Goal: Transaction & Acquisition: Purchase product/service

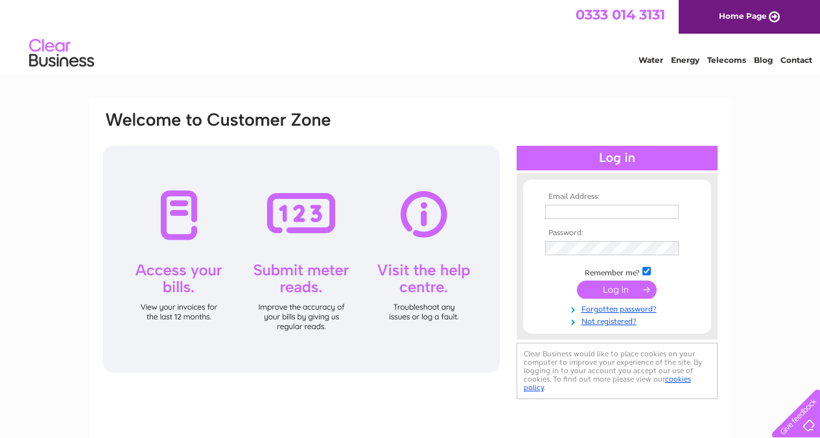
type input "accounts@robbreinstatement.co.uk"
click at [618, 290] on input "submit" at bounding box center [617, 290] width 80 height 18
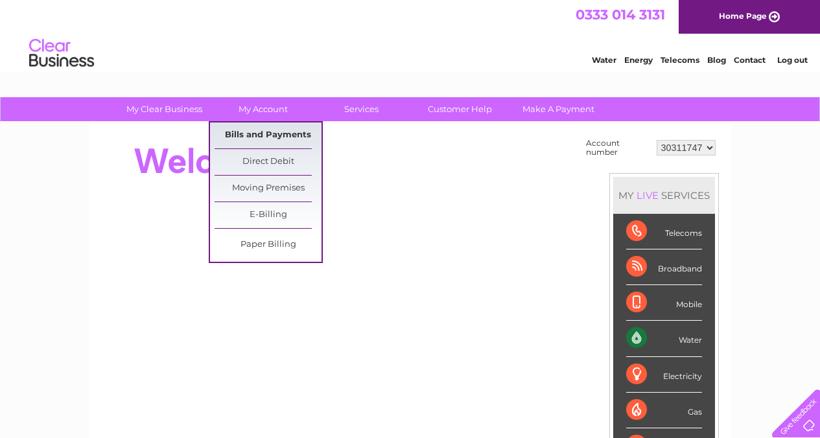
click at [253, 139] on link "Bills and Payments" at bounding box center [267, 135] width 107 height 26
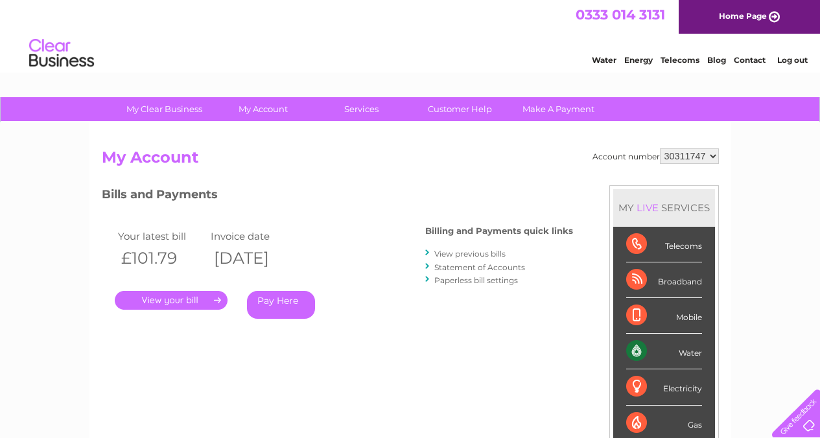
click at [163, 297] on link "." at bounding box center [171, 300] width 113 height 19
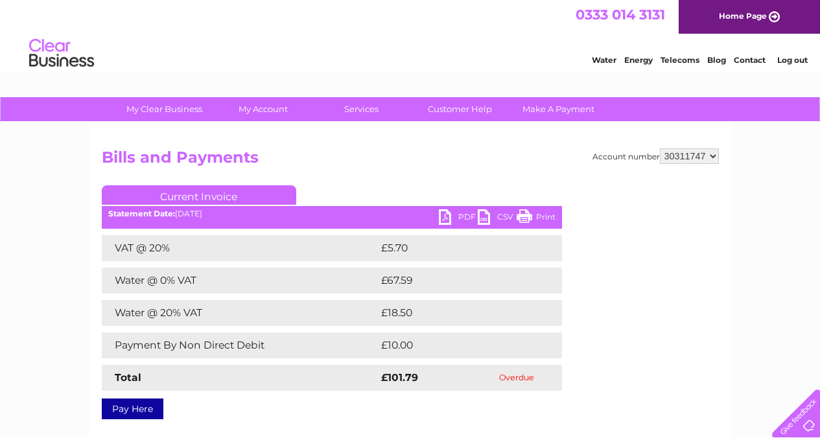
click at [454, 214] on link "PDF" at bounding box center [458, 218] width 39 height 19
click at [566, 112] on link "Make A Payment" at bounding box center [558, 109] width 107 height 24
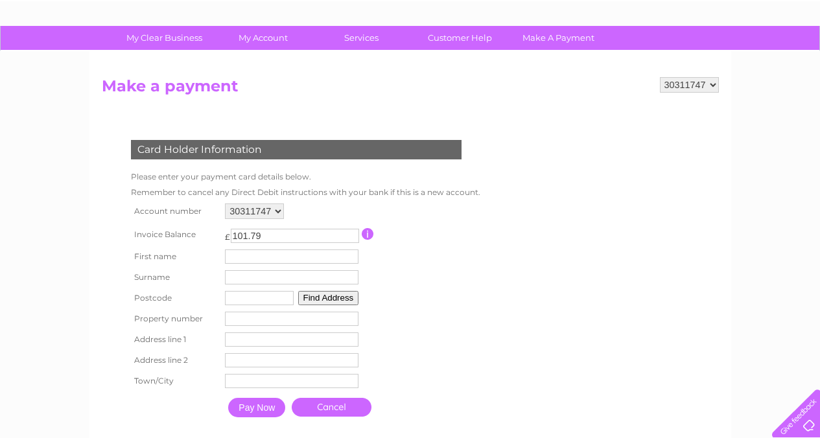
scroll to position [65, 0]
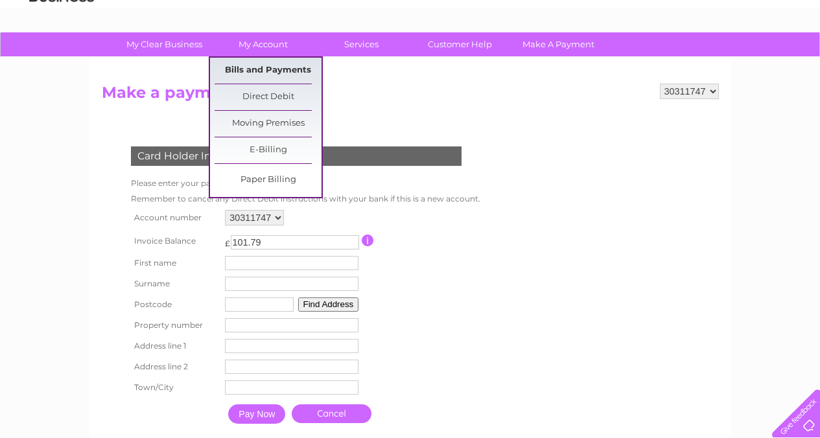
click at [256, 71] on link "Bills and Payments" at bounding box center [267, 71] width 107 height 26
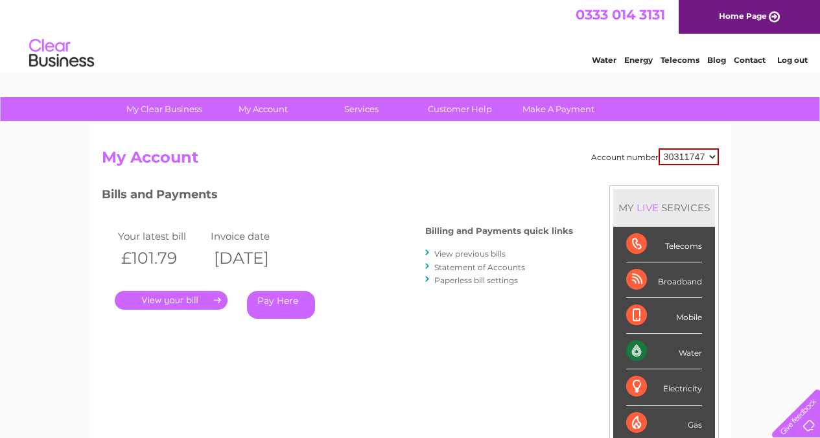
click at [682, 353] on div "Water" at bounding box center [664, 352] width 76 height 36
click at [295, 299] on link "Pay Here" at bounding box center [281, 305] width 68 height 28
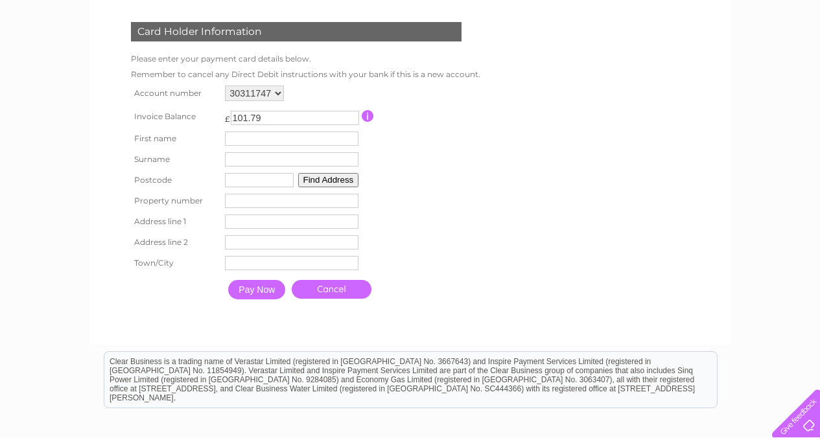
scroll to position [194, 0]
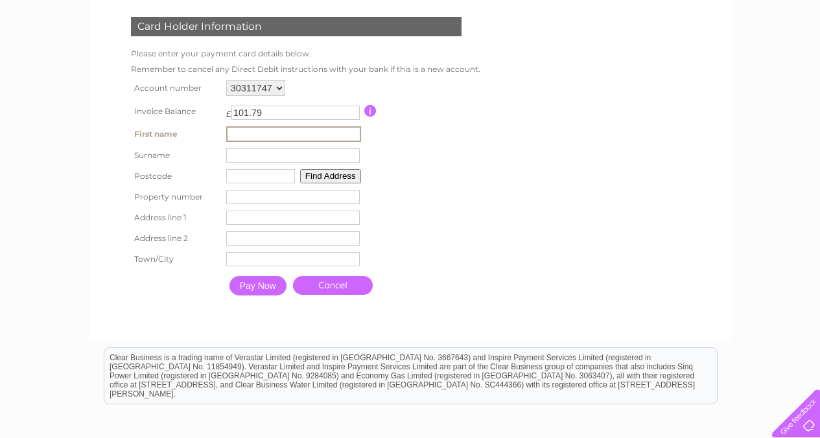
click at [242, 136] on input "text" at bounding box center [293, 134] width 135 height 16
type input "[PERSON_NAME]"
type input "EH6 4ER"
type input "18"
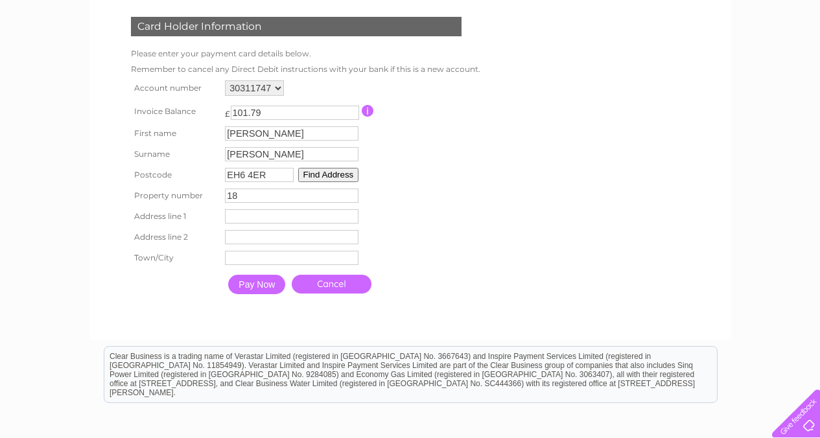
click at [314, 174] on button "Find Address" at bounding box center [328, 175] width 61 height 14
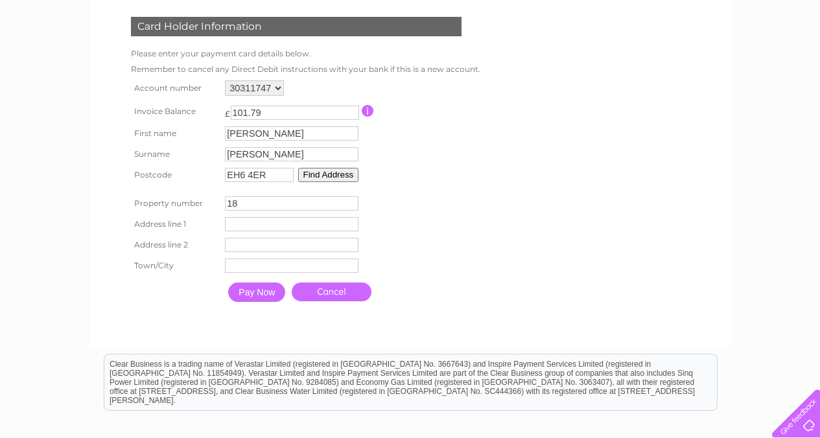
click at [303, 175] on button "Find Address" at bounding box center [328, 175] width 61 height 14
click at [244, 227] on input "text" at bounding box center [291, 224] width 133 height 14
type input "18 North Leith Sands"
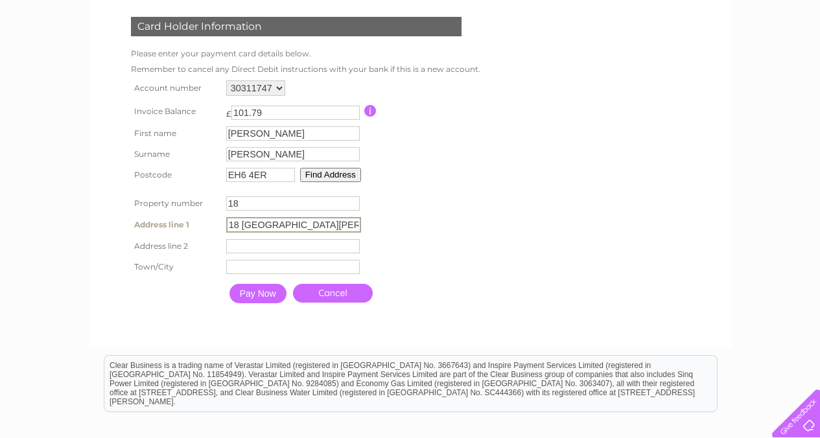
type input "Edinburgh"
click at [246, 297] on input "Pay Now" at bounding box center [257, 293] width 57 height 19
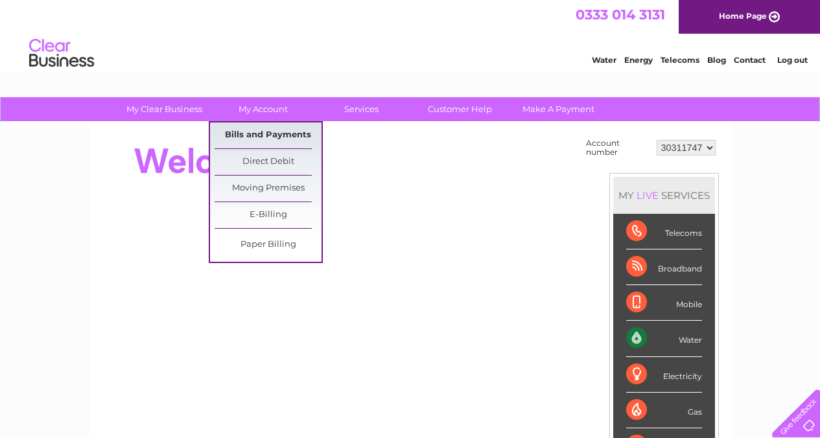
click at [252, 137] on link "Bills and Payments" at bounding box center [267, 135] width 107 height 26
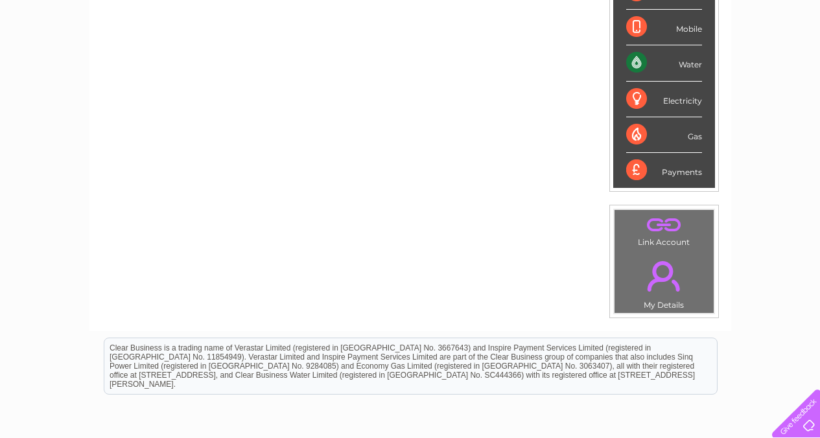
scroll to position [400, 0]
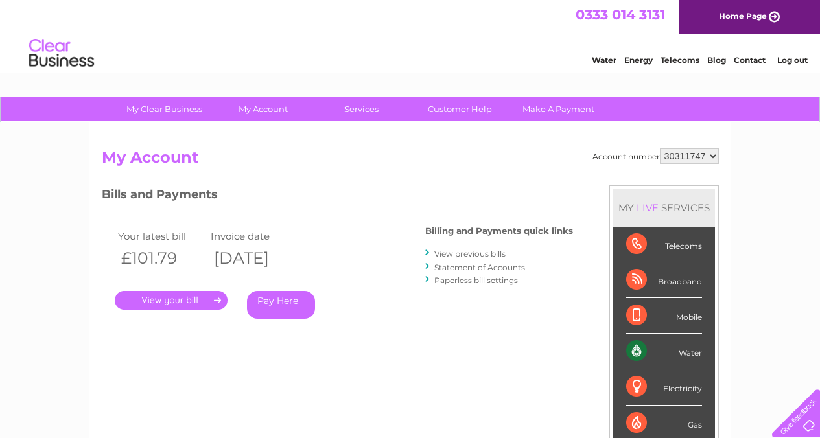
click at [141, 292] on link "." at bounding box center [171, 300] width 113 height 19
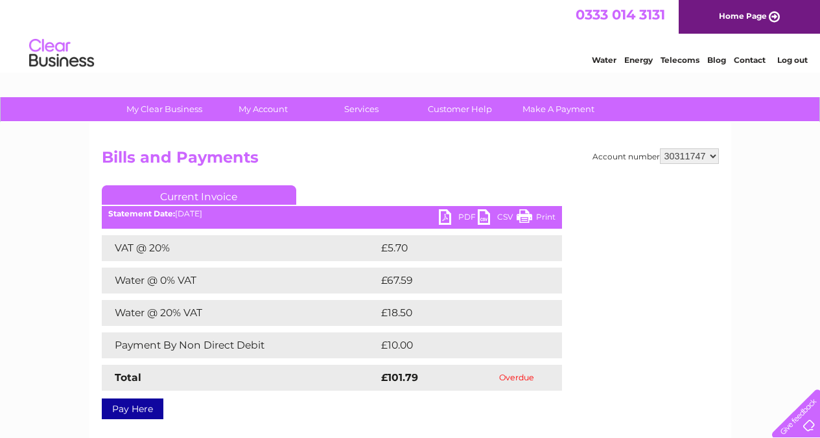
click at [464, 216] on link "PDF" at bounding box center [458, 218] width 39 height 19
